Goal: Check status: Check status

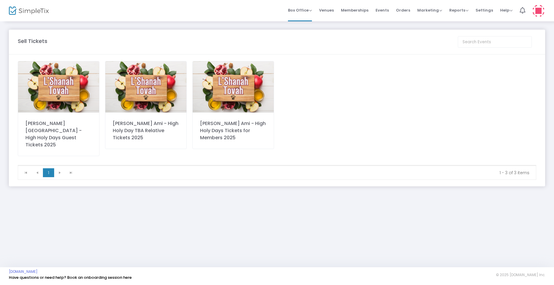
drag, startPoint x: 409, startPoint y: 12, endPoint x: 403, endPoint y: 12, distance: 6.2
click at [409, 12] on span "Orders" at bounding box center [403, 10] width 14 height 15
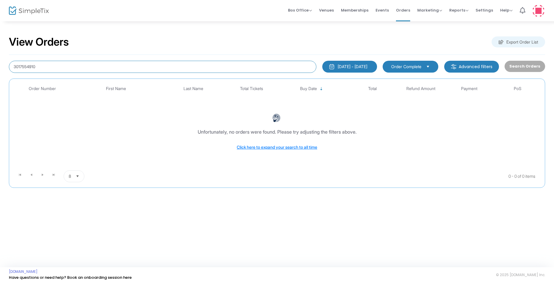
click at [63, 68] on input "3017554910" at bounding box center [162, 67] width 307 height 12
paste input "[EMAIL_ADDRESS][DOMAIN_NAME]"
drag, startPoint x: 99, startPoint y: 67, endPoint x: 10, endPoint y: 62, distance: 88.9
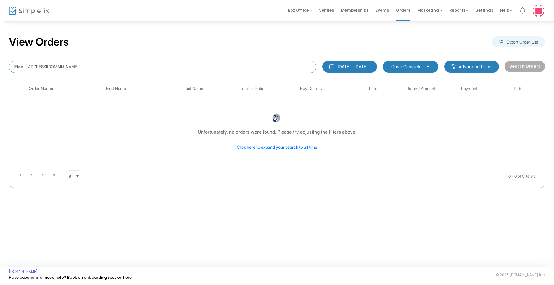
click at [10, 62] on div "[EMAIL_ADDRESS][DOMAIN_NAME]" at bounding box center [162, 67] width 313 height 12
paste input "[PERSON_NAME]"
type input "[PERSON_NAME]"
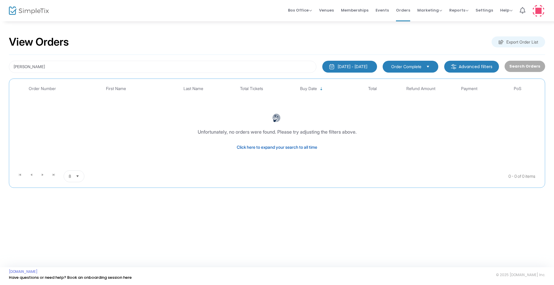
click at [275, 148] on span "Click here to expand your search to all time" at bounding box center [277, 146] width 80 height 5
